Goal: Task Accomplishment & Management: Manage account settings

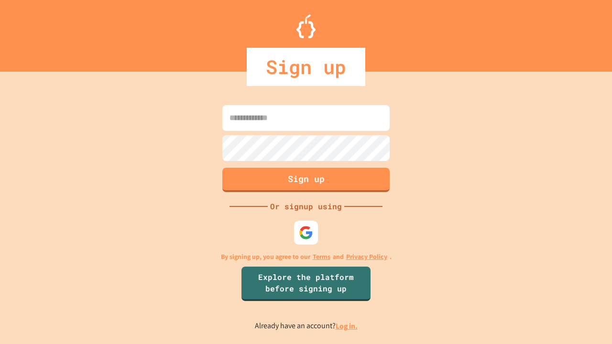
click at [347, 326] on link "Log in." at bounding box center [347, 326] width 22 height 10
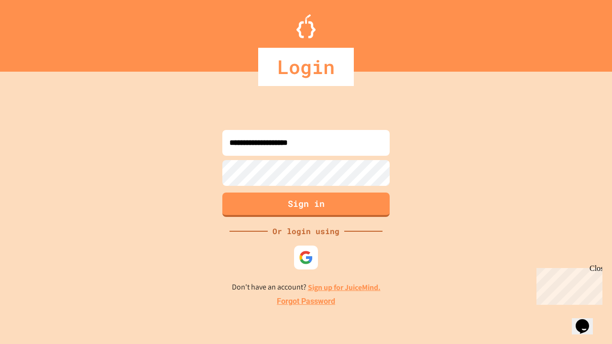
type input "**********"
